Goal: Task Accomplishment & Management: Manage account settings

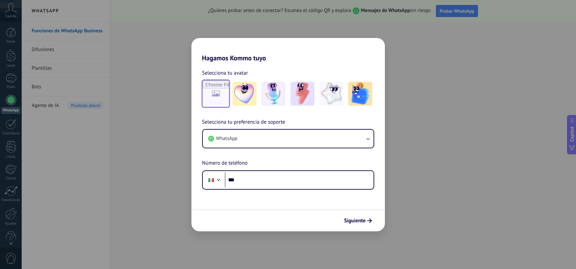
click at [217, 90] on input "file" at bounding box center [216, 94] width 26 height 26
type input "**********"
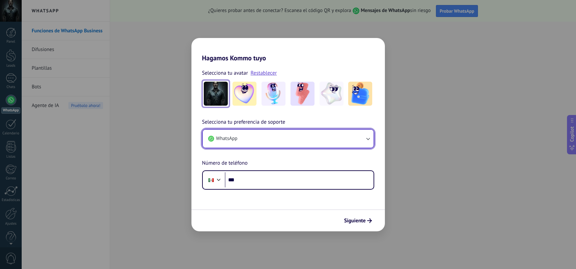
click at [262, 138] on button "WhatsApp" at bounding box center [288, 139] width 171 height 18
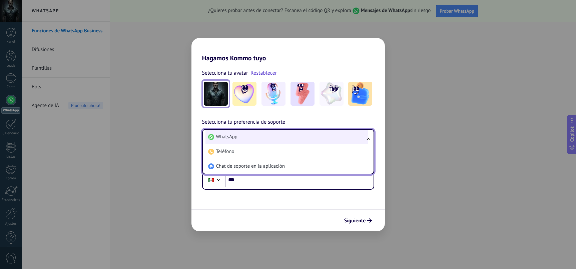
click at [257, 137] on li "WhatsApp" at bounding box center [287, 137] width 163 height 15
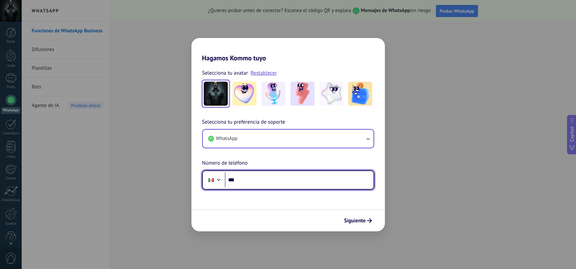
click at [257, 178] on input "***" at bounding box center [299, 180] width 149 height 15
type input "**********"
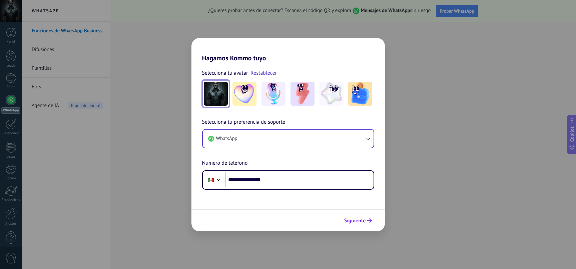
click at [355, 220] on span "Siguiente" at bounding box center [355, 221] width 22 height 5
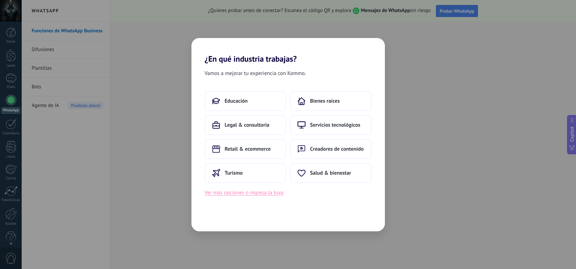
click at [263, 194] on button "Ver más opciones o ingresa la tuya" at bounding box center [244, 193] width 79 height 9
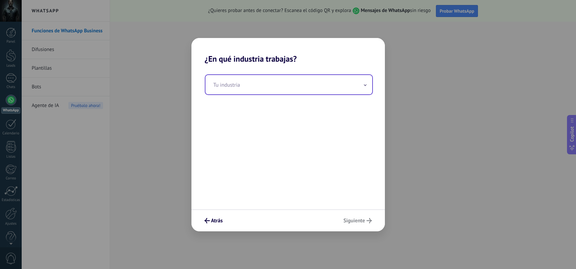
click at [256, 85] on input "text" at bounding box center [289, 84] width 167 height 19
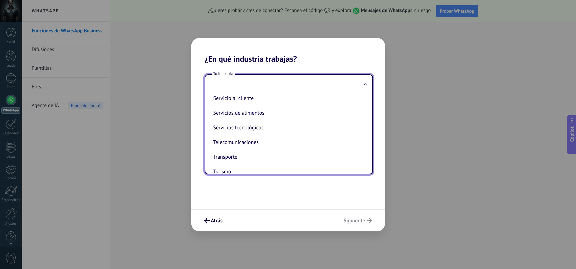
scroll to position [177, 0]
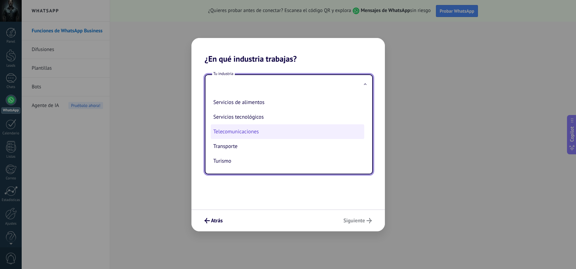
click at [247, 136] on li "Telecomunicaciones" at bounding box center [288, 132] width 154 height 15
type input "**********"
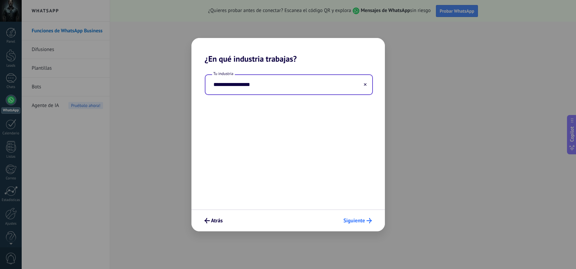
click at [349, 222] on span "Siguiente" at bounding box center [355, 221] width 22 height 5
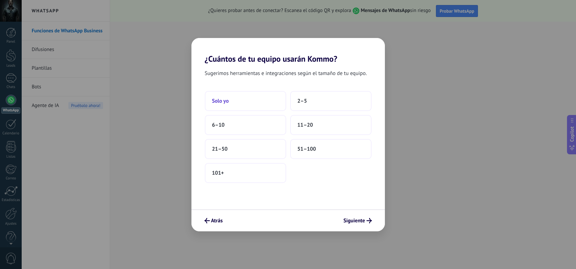
click at [235, 100] on button "Solo yo" at bounding box center [245, 101] width 81 height 20
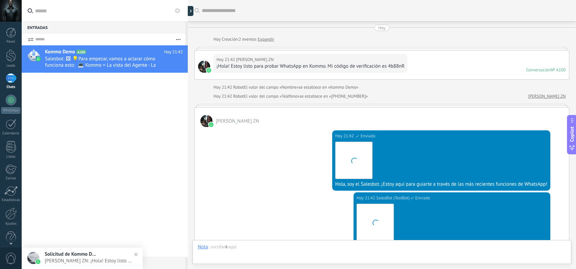
scroll to position [173, 0]
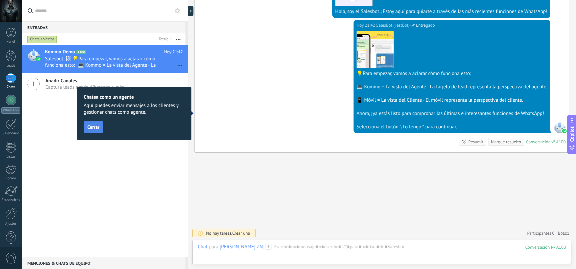
click at [92, 127] on span "Cerrar" at bounding box center [93, 127] width 12 height 5
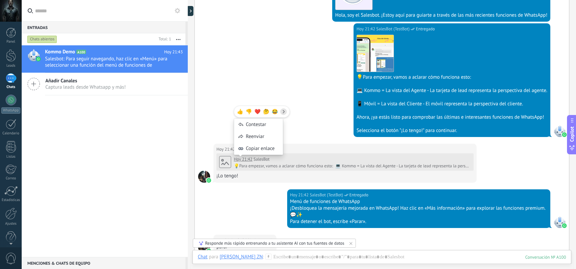
scroll to position [0, 0]
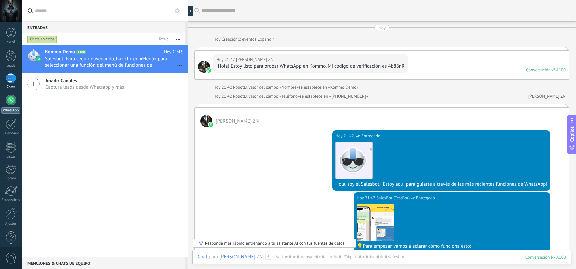
click at [10, 98] on div at bounding box center [11, 100] width 11 height 11
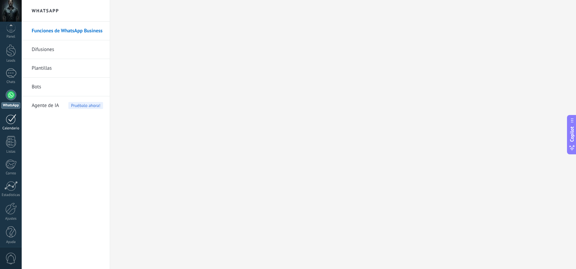
scroll to position [9, 0]
click at [10, 205] on div at bounding box center [10, 205] width 11 height 12
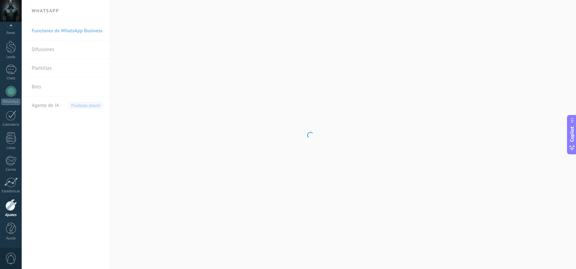
scroll to position [9, 0]
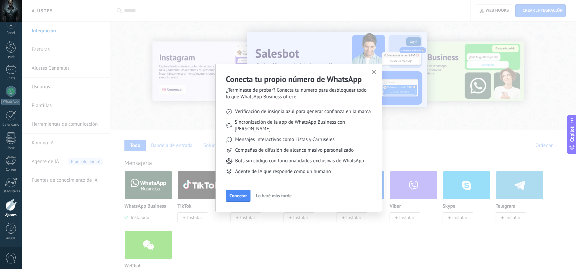
click at [374, 71] on icon "button" at bounding box center [374, 72] width 5 height 5
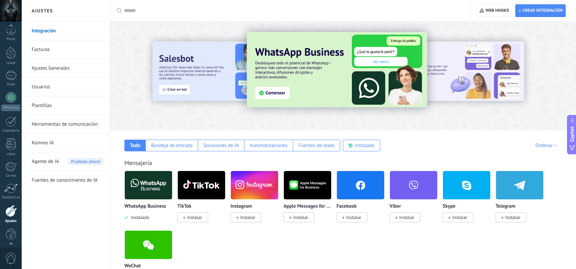
scroll to position [0, 0]
click at [10, 33] on div at bounding box center [11, 33] width 10 height 10
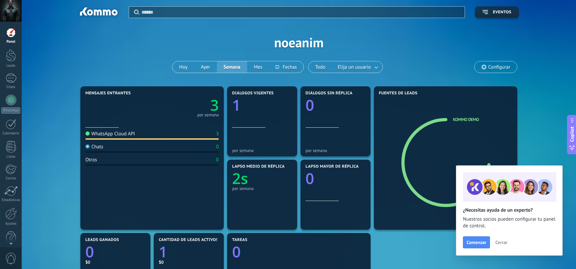
click at [505, 243] on span "Cerrar" at bounding box center [502, 242] width 12 height 5
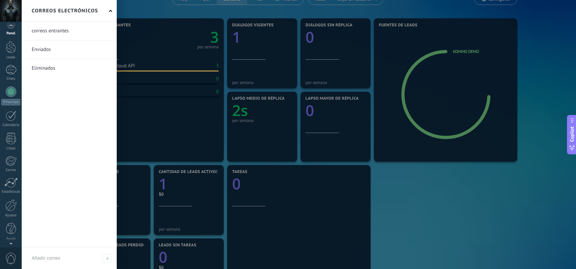
scroll to position [9, 0]
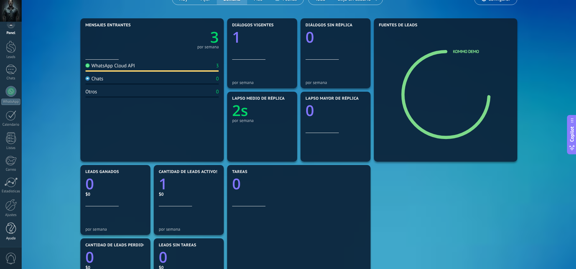
click at [10, 230] on div at bounding box center [11, 229] width 10 height 12
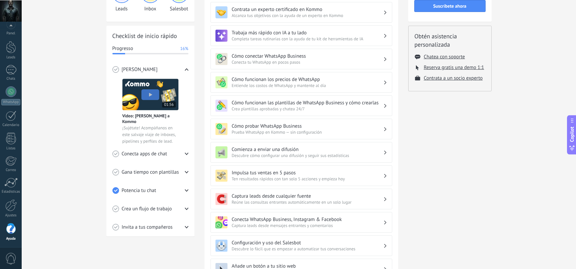
scroll to position [68, 0]
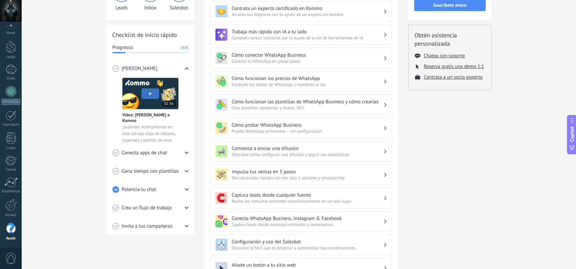
click at [187, 153] on use at bounding box center [187, 153] width 4 height 2
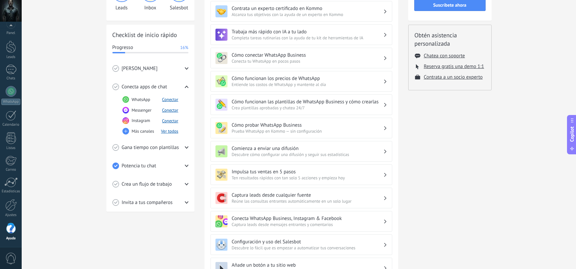
click at [186, 85] on icon at bounding box center [187, 87] width 4 height 4
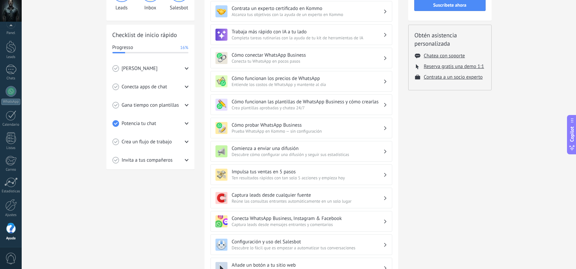
click at [187, 104] on icon at bounding box center [187, 105] width 4 height 4
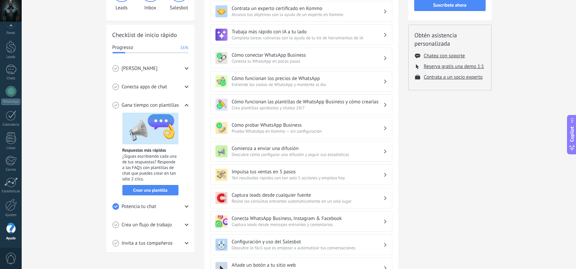
click at [187, 106] on icon at bounding box center [187, 105] width 4 height 4
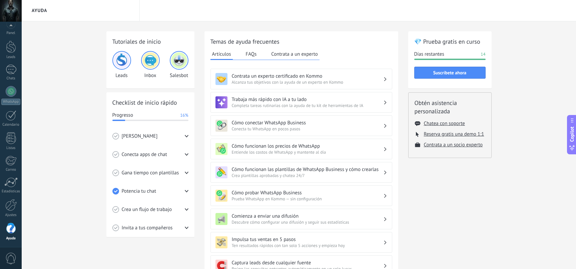
scroll to position [0, 0]
click at [11, 68] on div "1" at bounding box center [11, 70] width 11 height 10
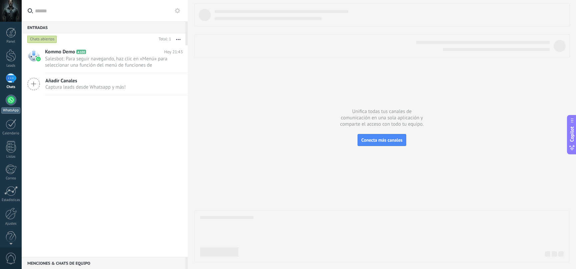
click at [12, 99] on div at bounding box center [11, 100] width 11 height 11
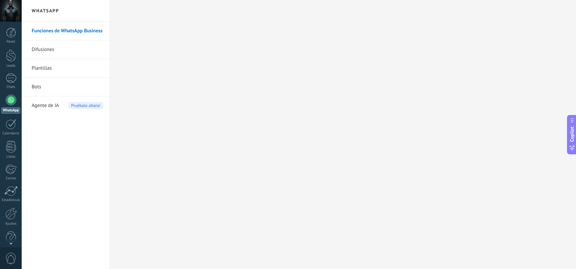
click at [58, 49] on link "Difusiones" at bounding box center [67, 49] width 71 height 19
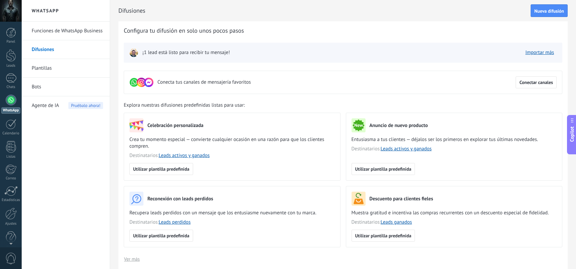
click at [66, 69] on link "Plantillas" at bounding box center [67, 68] width 71 height 19
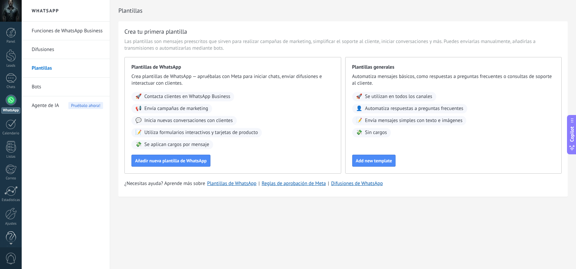
click at [10, 237] on div at bounding box center [11, 238] width 10 height 12
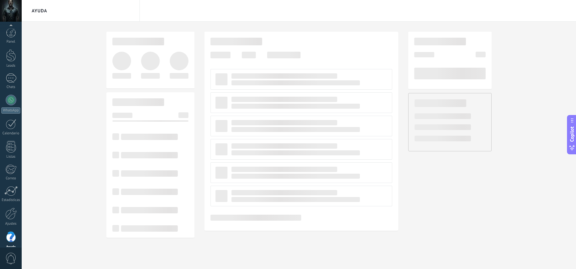
scroll to position [9, 0]
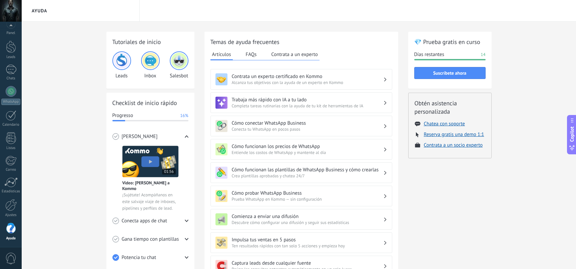
click at [11, 259] on span "0" at bounding box center [10, 259] width 11 height 12
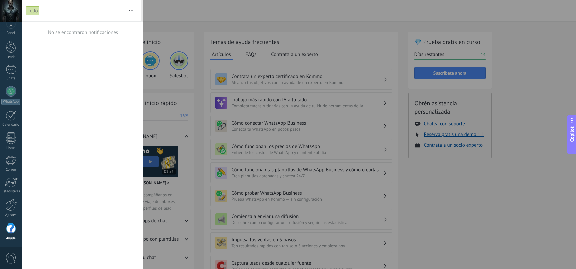
click at [131, 11] on icon "button" at bounding box center [131, 10] width 4 height 1
click at [131, 10] on button "button" at bounding box center [131, 10] width 14 height 21
click at [6, 252] on div "0" at bounding box center [11, 258] width 22 height 22
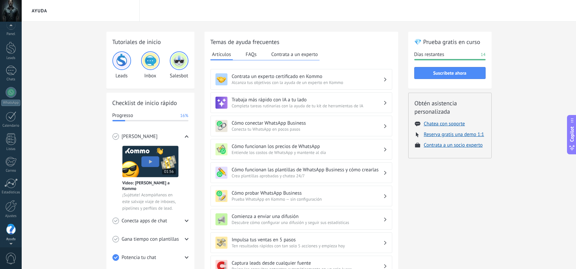
scroll to position [0, 0]
click at [11, 11] on div at bounding box center [11, 11] width 22 height 22
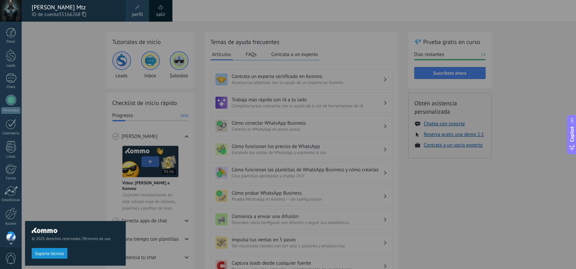
click at [137, 7] on span at bounding box center [137, 7] width 5 height 5
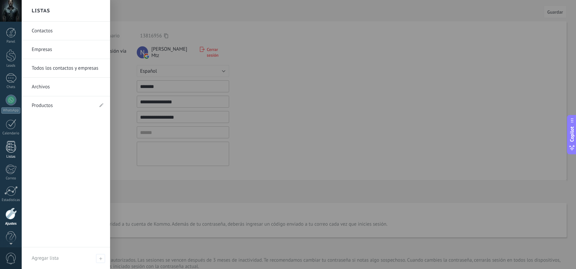
click at [9, 145] on div at bounding box center [11, 147] width 10 height 12
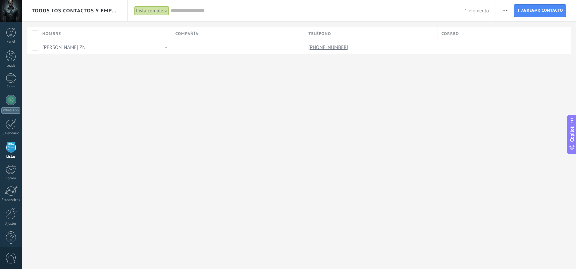
scroll to position [9, 0]
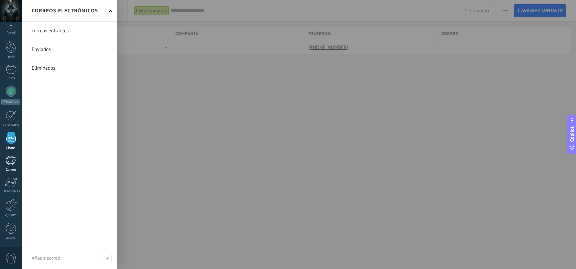
click at [11, 162] on div at bounding box center [10, 161] width 11 height 10
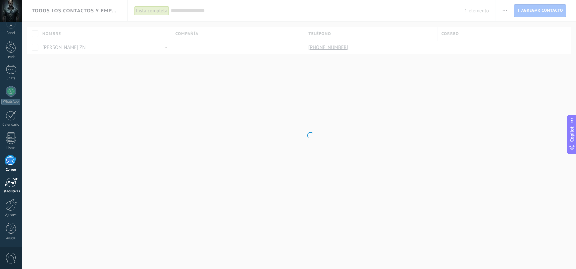
scroll to position [9, 0]
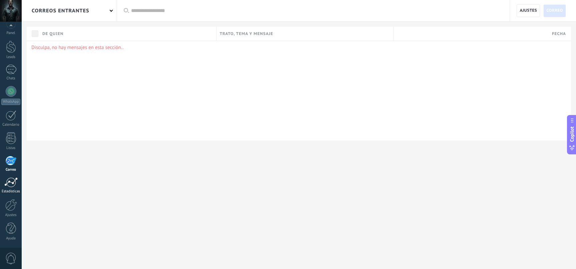
click at [11, 185] on div at bounding box center [10, 183] width 13 height 10
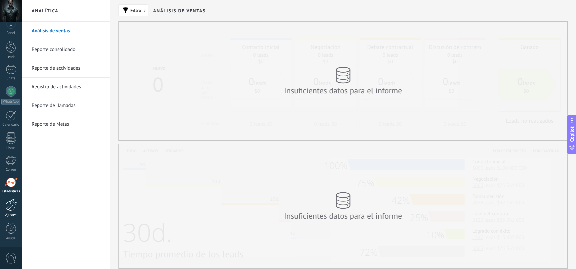
click at [10, 204] on div at bounding box center [10, 205] width 11 height 12
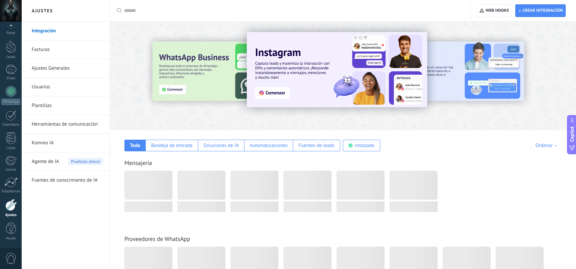
scroll to position [9, 0]
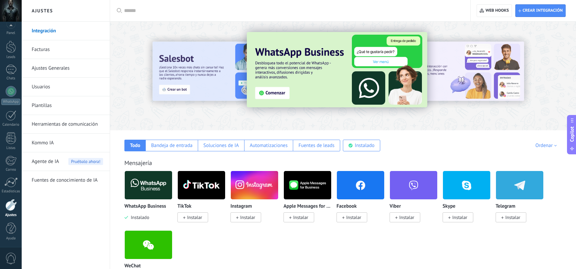
click at [57, 125] on link "Herramientas de comunicación" at bounding box center [67, 124] width 71 height 19
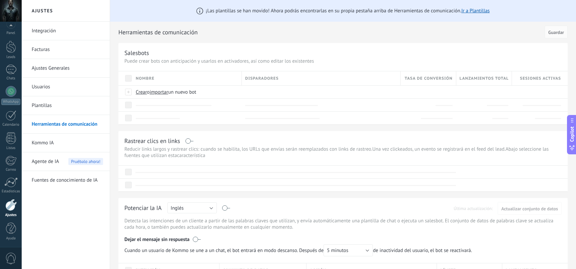
scroll to position [9, 0]
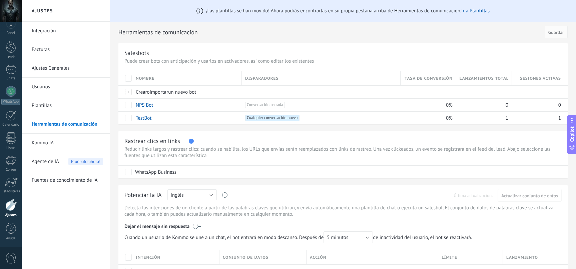
click at [42, 141] on link "Kommo IA" at bounding box center [67, 143] width 71 height 19
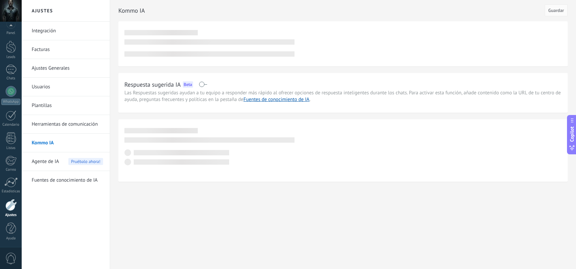
scroll to position [9, 0]
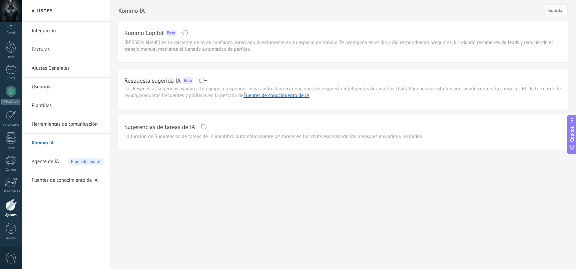
click at [65, 65] on link "Ajustes Generales" at bounding box center [67, 68] width 71 height 19
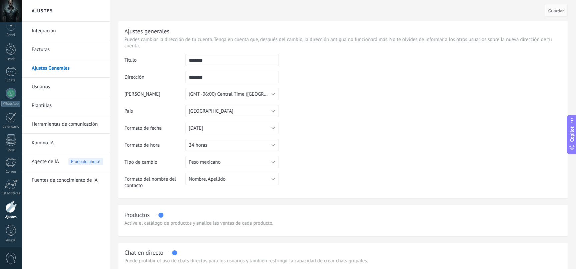
scroll to position [6, 0]
click at [11, 8] on div at bounding box center [11, 11] width 22 height 22
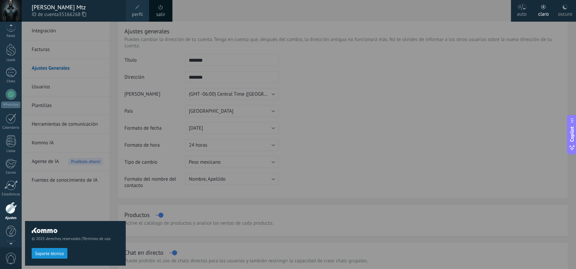
click at [139, 10] on span at bounding box center [137, 7] width 7 height 7
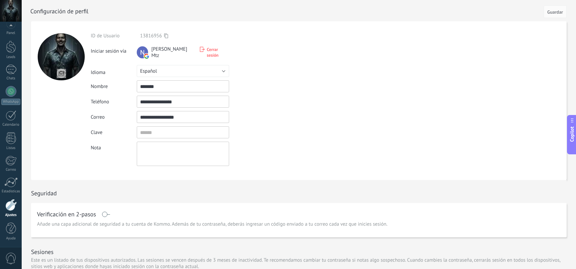
click at [207, 52] on span "Cerrar sesión" at bounding box center [218, 52] width 22 height 11
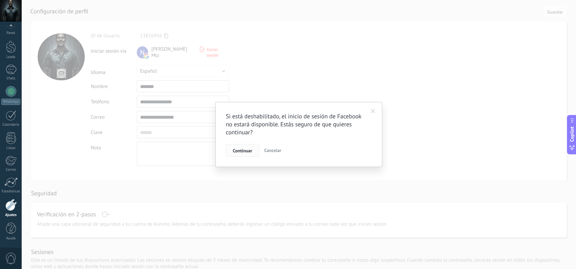
click at [237, 151] on span "Continuar" at bounding box center [242, 151] width 19 height 5
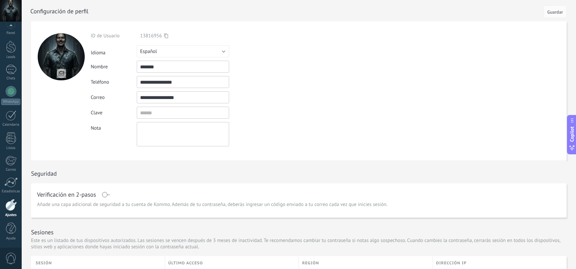
click at [417, 69] on form "**********" at bounding box center [299, 90] width 536 height 139
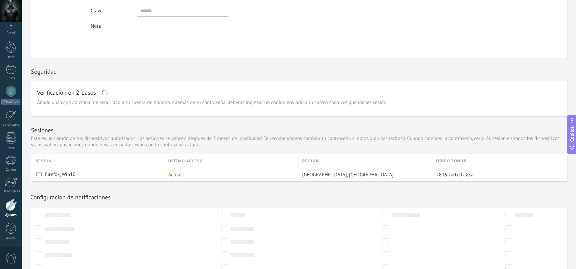
scroll to position [146, 0]
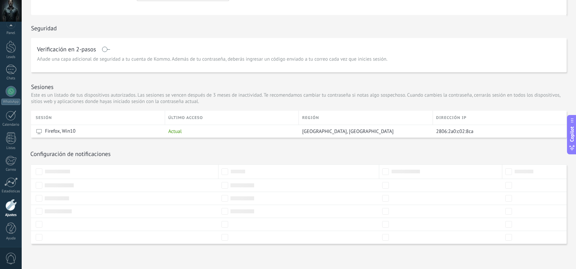
click at [552, 34] on div "Seguridad" at bounding box center [299, 26] width 536 height 23
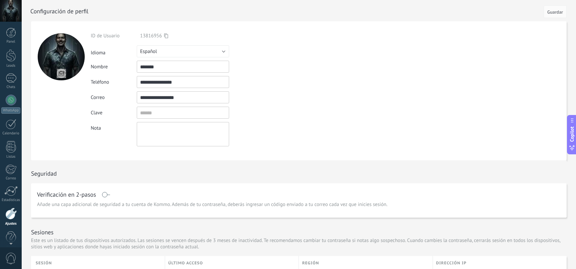
scroll to position [9, 0]
click at [553, 11] on span "Guardar" at bounding box center [556, 12] width 16 height 5
click at [11, 11] on div at bounding box center [11, 11] width 22 height 22
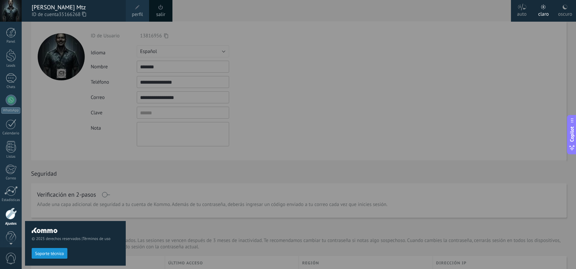
click at [160, 9] on span at bounding box center [161, 7] width 5 height 5
